Goal: Communication & Community: Answer question/provide support

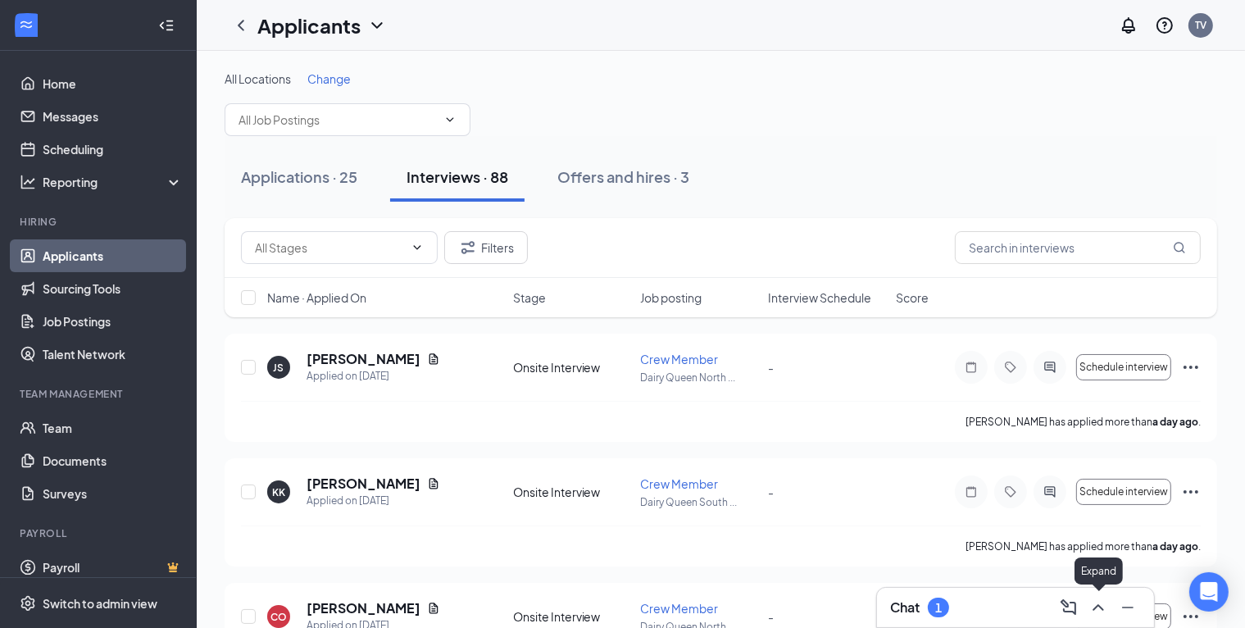
click at [1100, 611] on icon "ChevronUp" at bounding box center [1099, 608] width 20 height 20
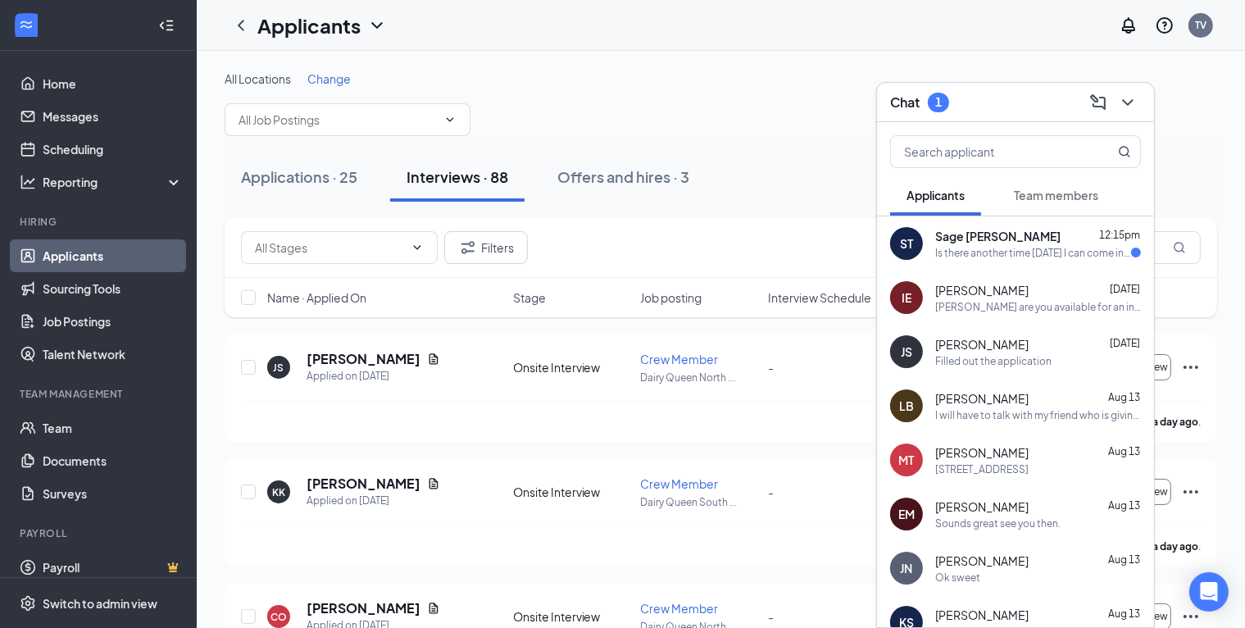
click at [956, 262] on div "ST Sage [PERSON_NAME] 12:15pm Is there another time [DATE] I can come in for in…" at bounding box center [1015, 243] width 277 height 54
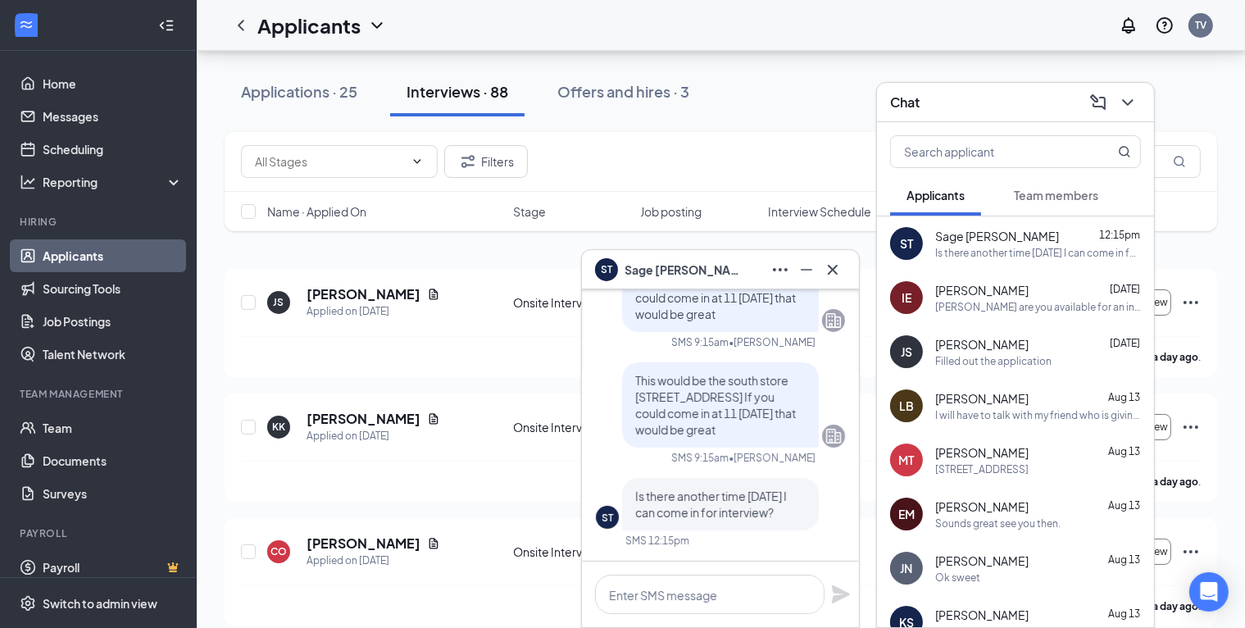
scroll to position [164, 0]
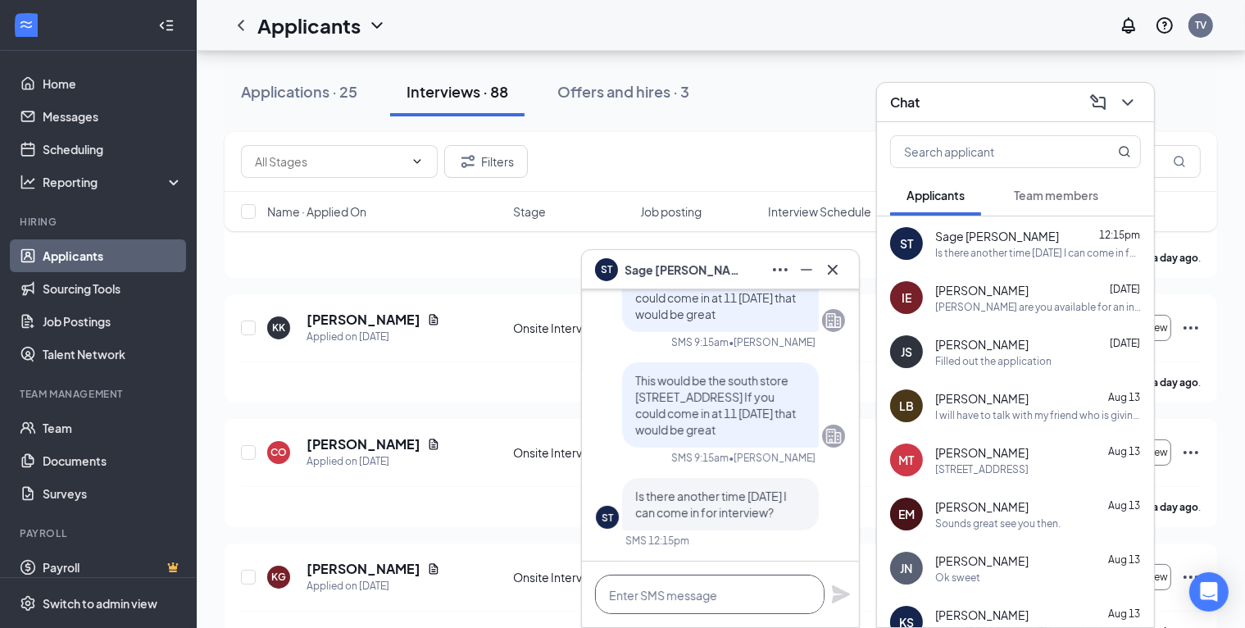
click at [748, 586] on textarea at bounding box center [710, 594] width 230 height 39
type textarea "Y"
type textarea "C"
type textarea "Y"
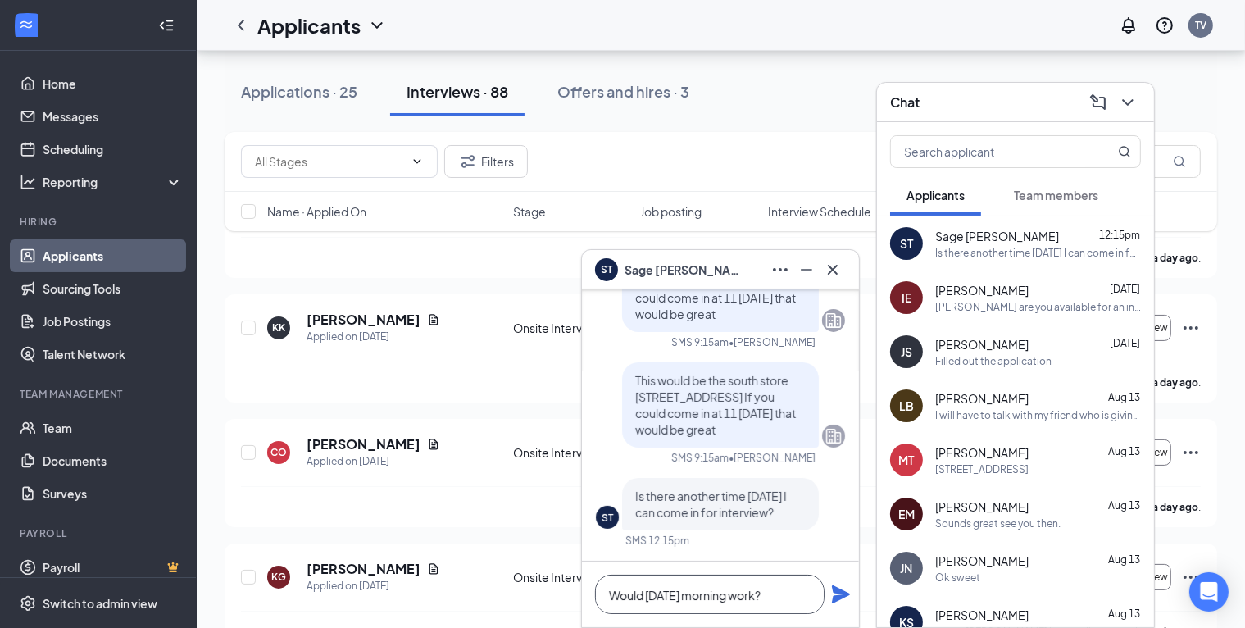
type textarea "Would [DATE] morning work?"
click at [835, 597] on icon "Plane" at bounding box center [841, 594] width 18 height 18
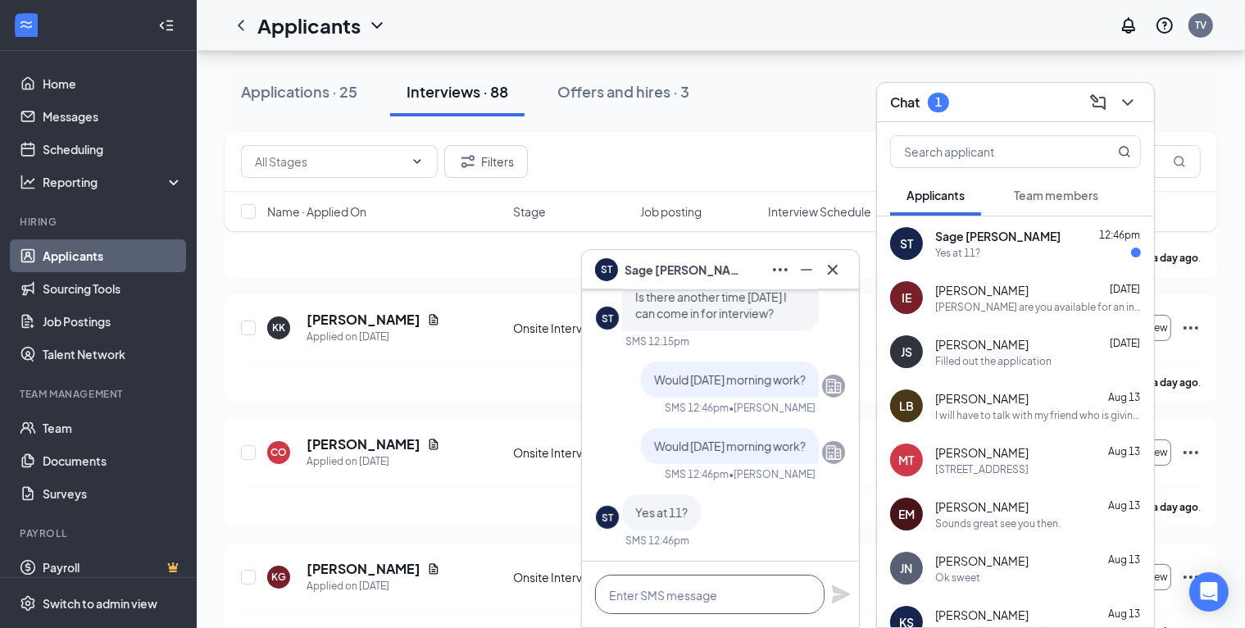
click at [645, 596] on textarea at bounding box center [710, 594] width 230 height 39
type textarea "Yes we will see you then"
click at [840, 592] on icon "Plane" at bounding box center [841, 594] width 18 height 18
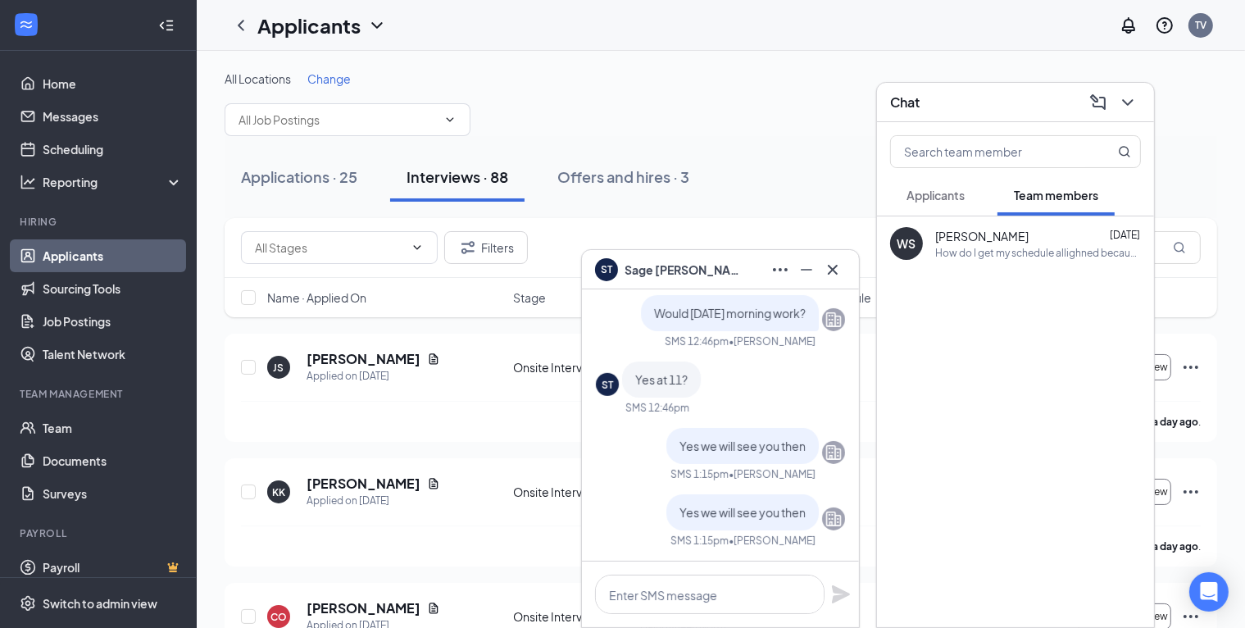
click at [962, 202] on div "Applicants" at bounding box center [936, 195] width 58 height 16
